Goal: Task Accomplishment & Management: Manage account settings

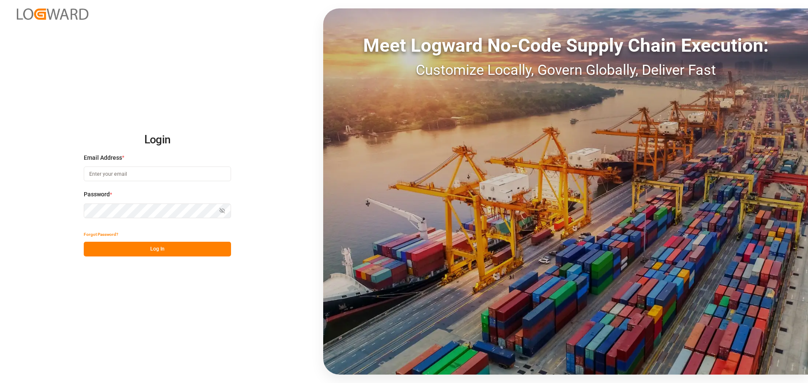
click at [166, 173] on input at bounding box center [157, 174] width 147 height 15
type input "elsie.sanchez@leschaco.com"
click at [184, 242] on button "Log In" at bounding box center [157, 249] width 147 height 15
